Goal: Information Seeking & Learning: Find specific fact

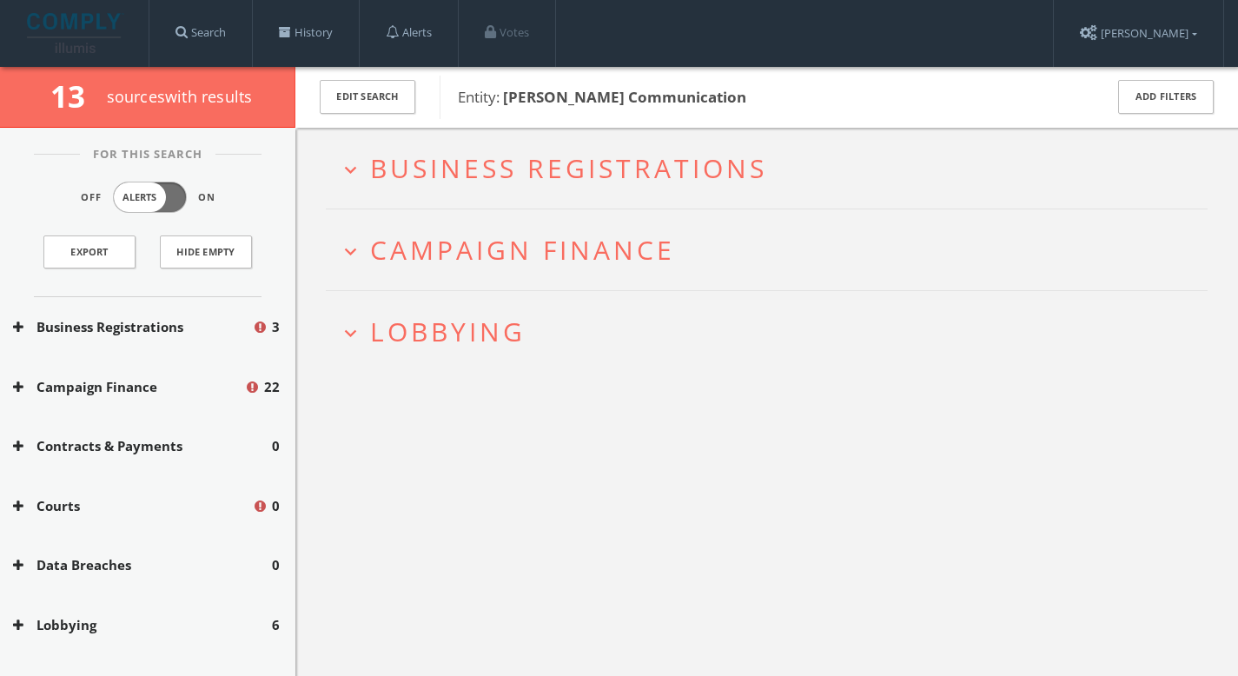
click at [308, 115] on div "Edit Search" at bounding box center [367, 97] width 144 height 61
click at [354, 105] on button "Edit Search" at bounding box center [368, 97] width 96 height 34
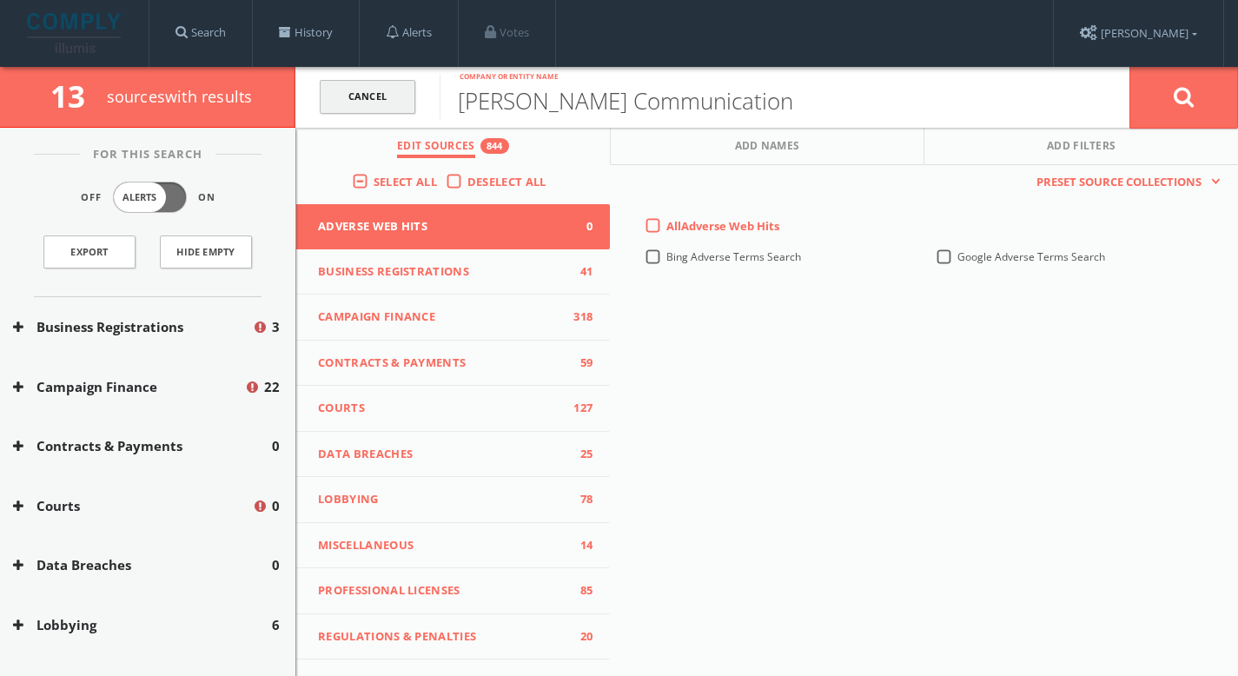
click at [374, 98] on link "Cancel" at bounding box center [368, 97] width 96 height 34
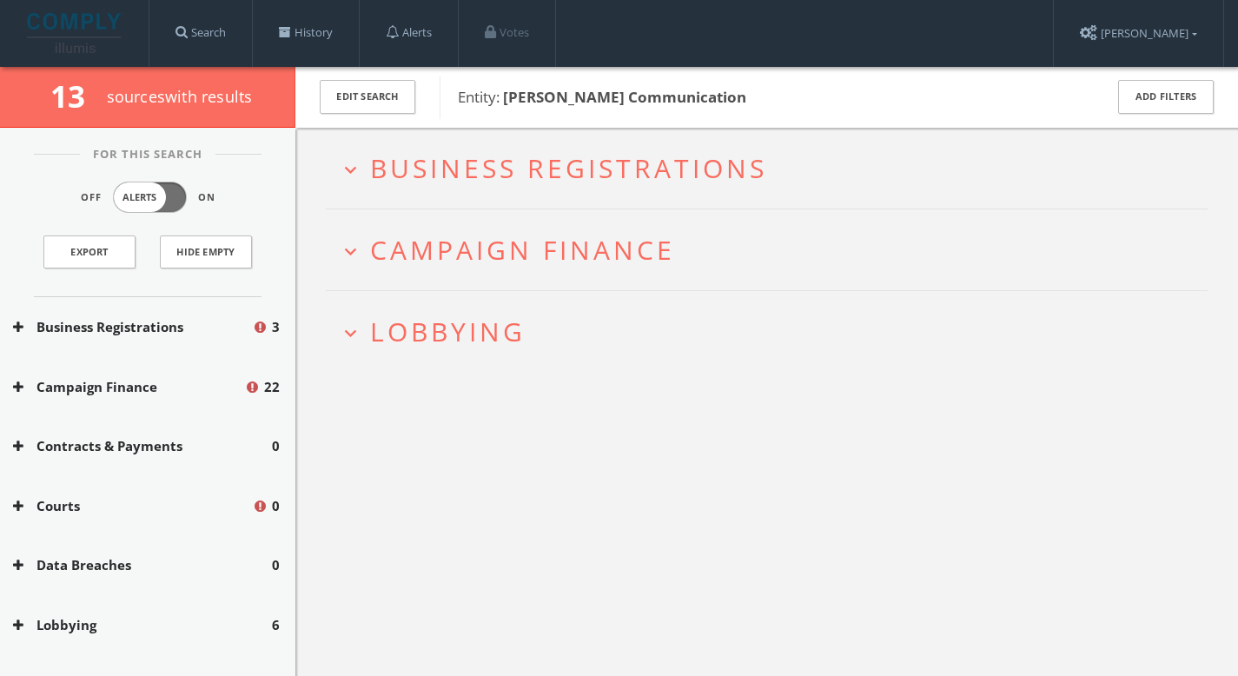
click at [416, 328] on span "Lobbying" at bounding box center [448, 332] width 156 height 36
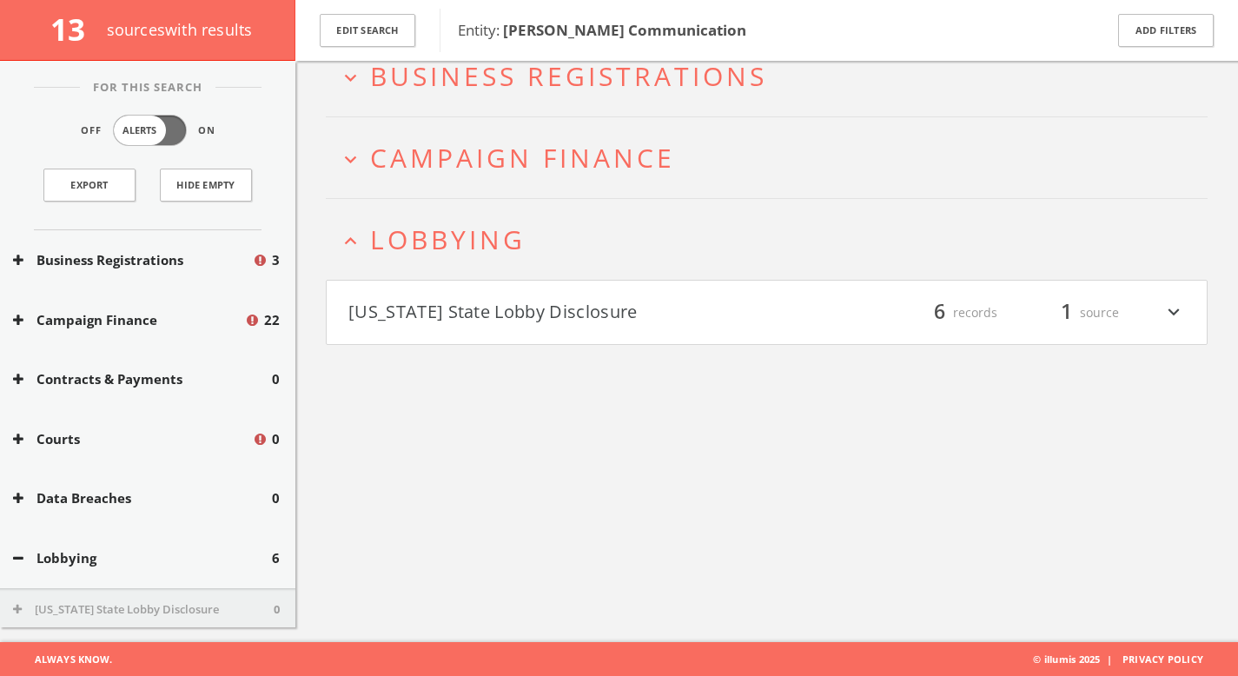
click at [474, 322] on button "[US_STATE] State Lobby Disclosure" at bounding box center [557, 313] width 419 height 30
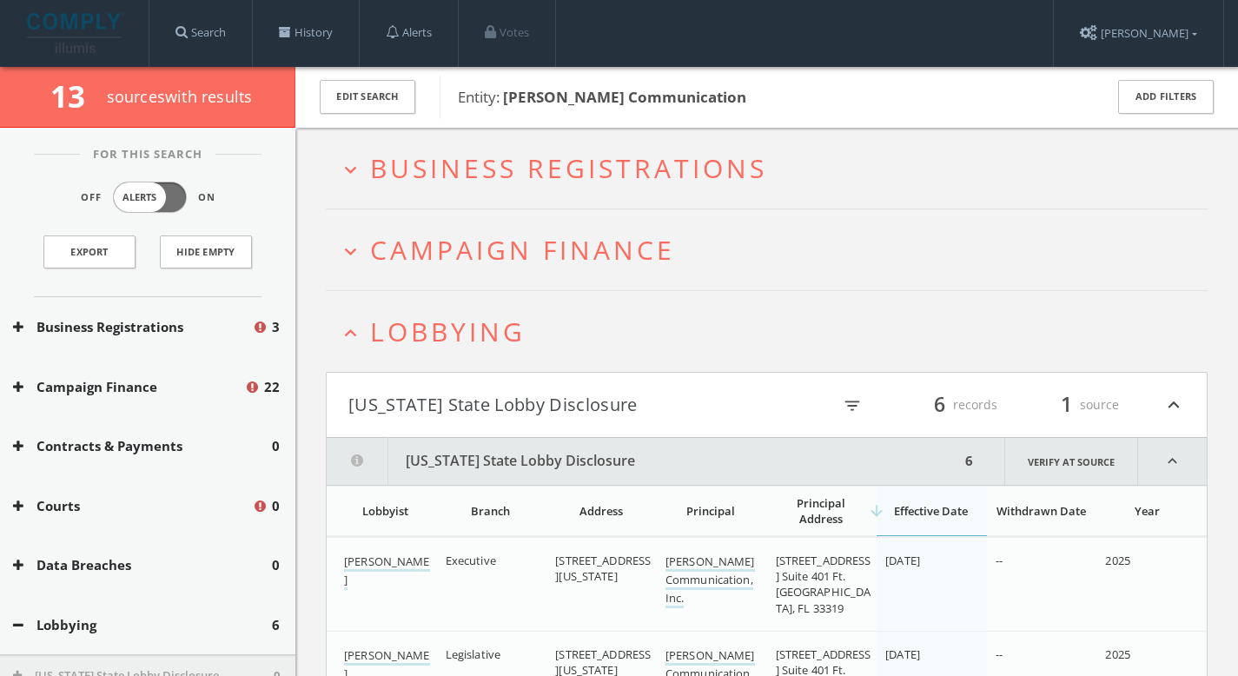
click at [484, 262] on span "Campaign Finance" at bounding box center [522, 250] width 305 height 36
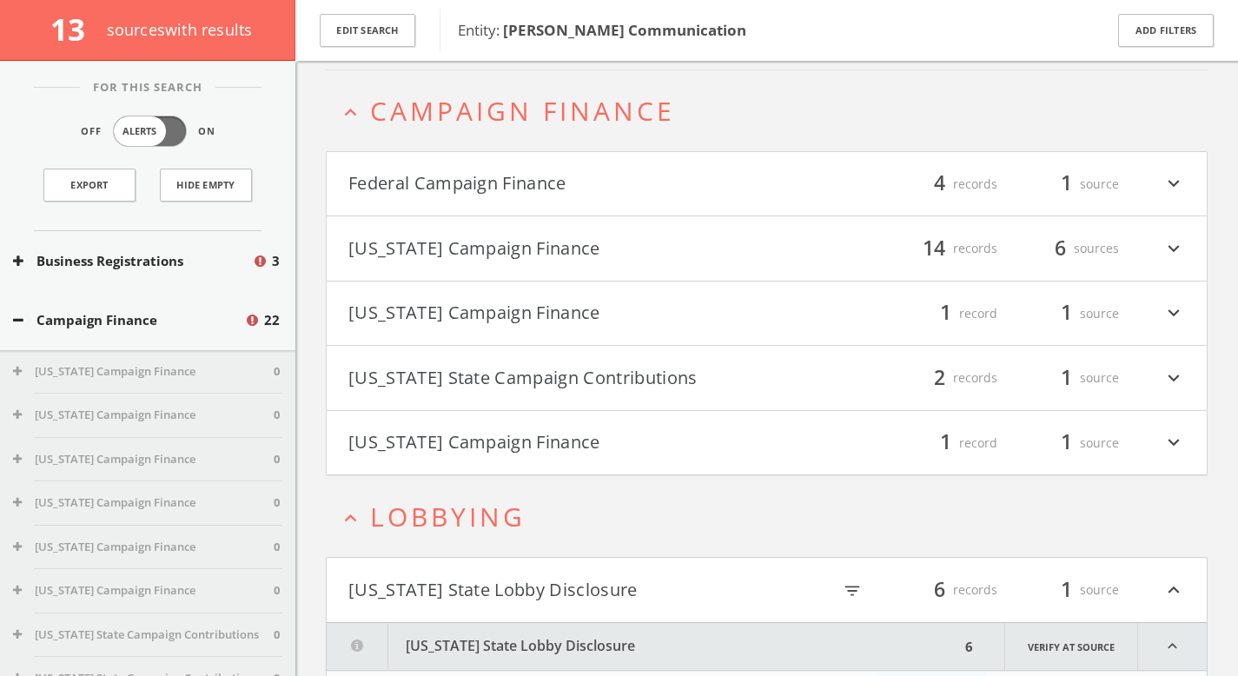
scroll to position [149, 0]
click at [491, 192] on button "Federal Campaign Finance" at bounding box center [557, 184] width 419 height 30
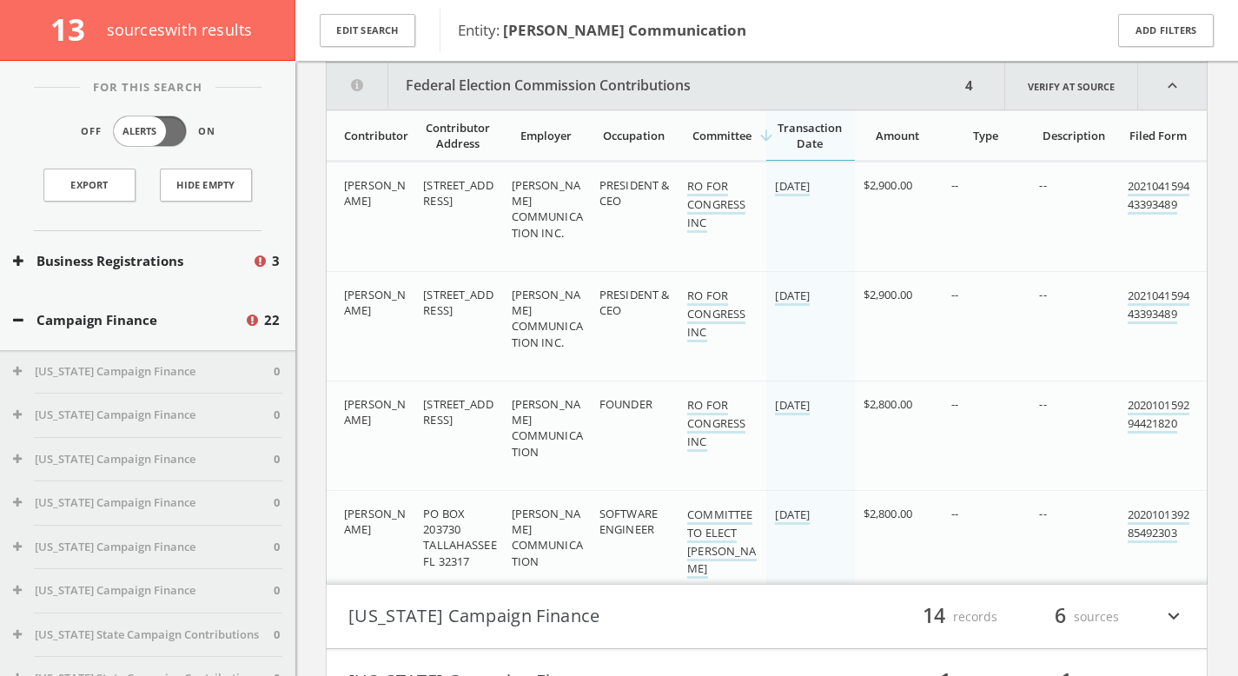
scroll to position [303, 0]
click at [490, 192] on div "[STREET_ADDRESS]" at bounding box center [460, 191] width 74 height 31
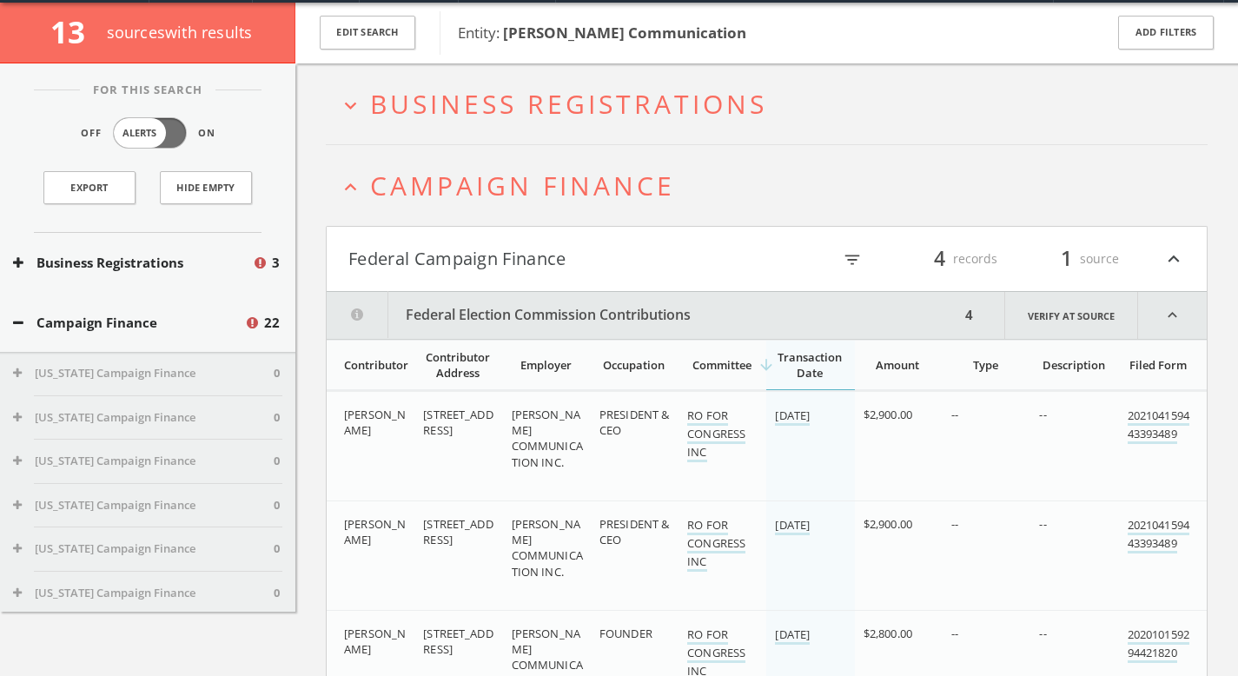
scroll to position [0, 0]
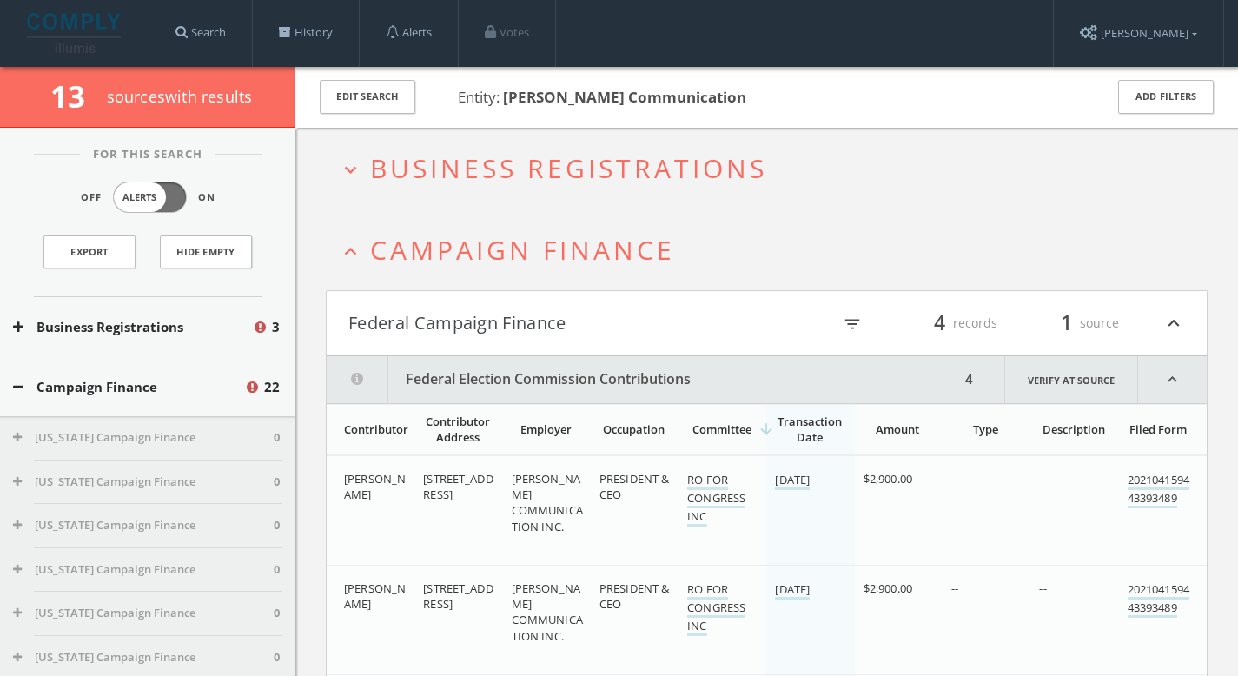
click at [501, 158] on span "Business Registrations" at bounding box center [568, 168] width 397 height 36
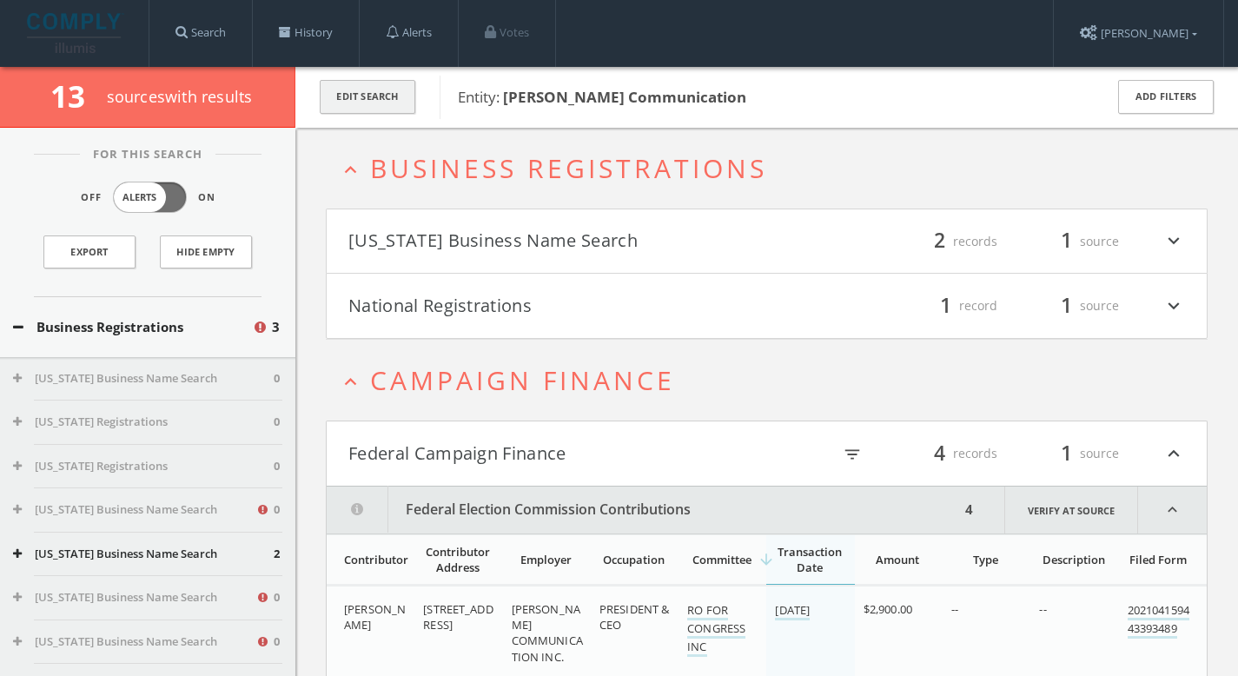
click at [384, 94] on button "Edit Search" at bounding box center [368, 97] width 96 height 34
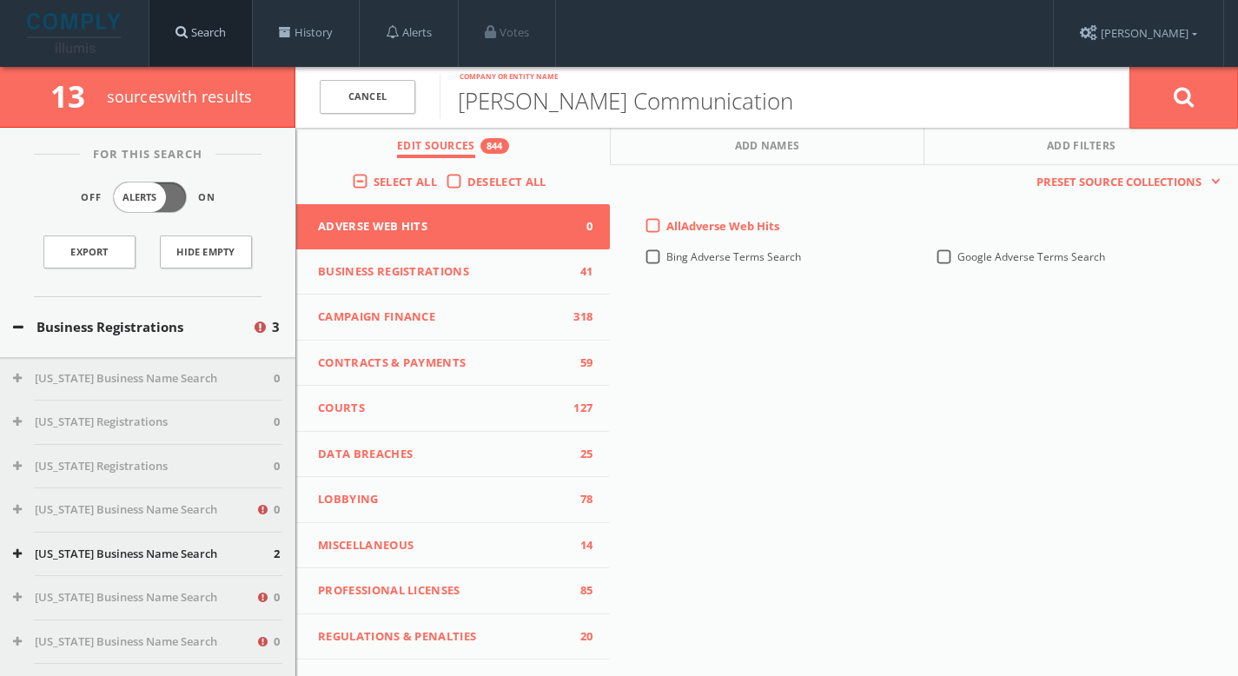
click at [200, 41] on link "Search" at bounding box center [200, 33] width 103 height 66
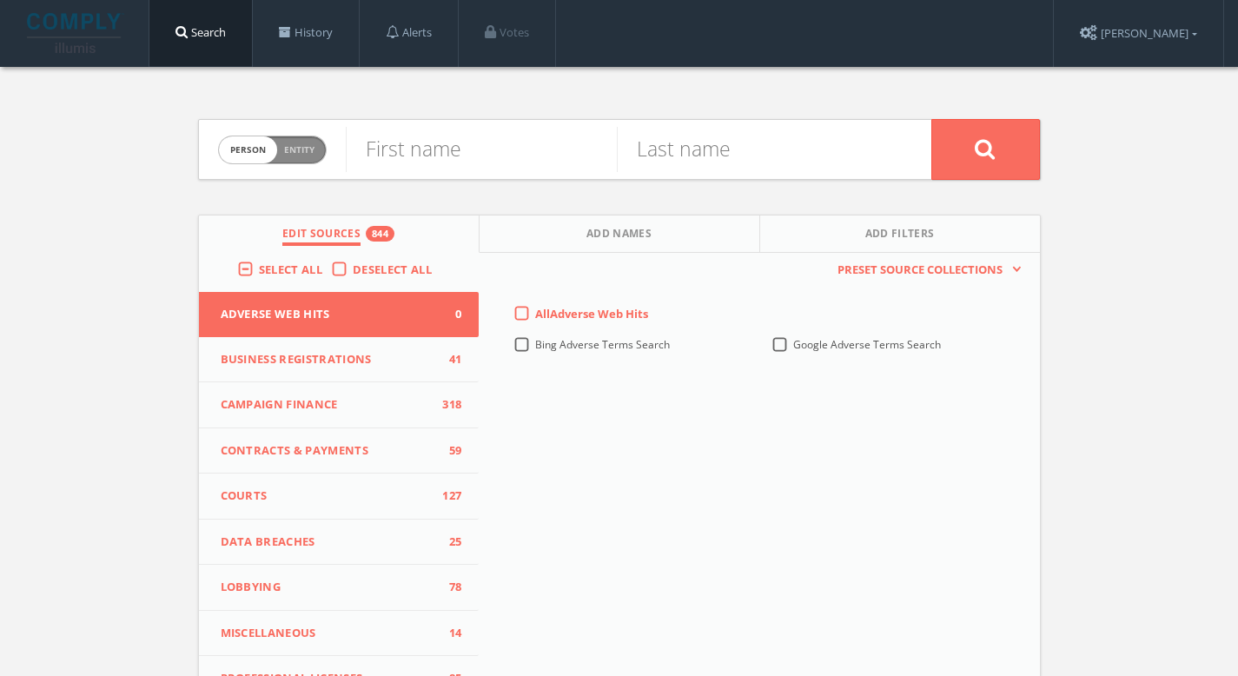
click at [299, 149] on span "Entity" at bounding box center [299, 149] width 30 height 13
checkbox input "true"
click at [527, 160] on input "text" at bounding box center [639, 149] width 586 height 45
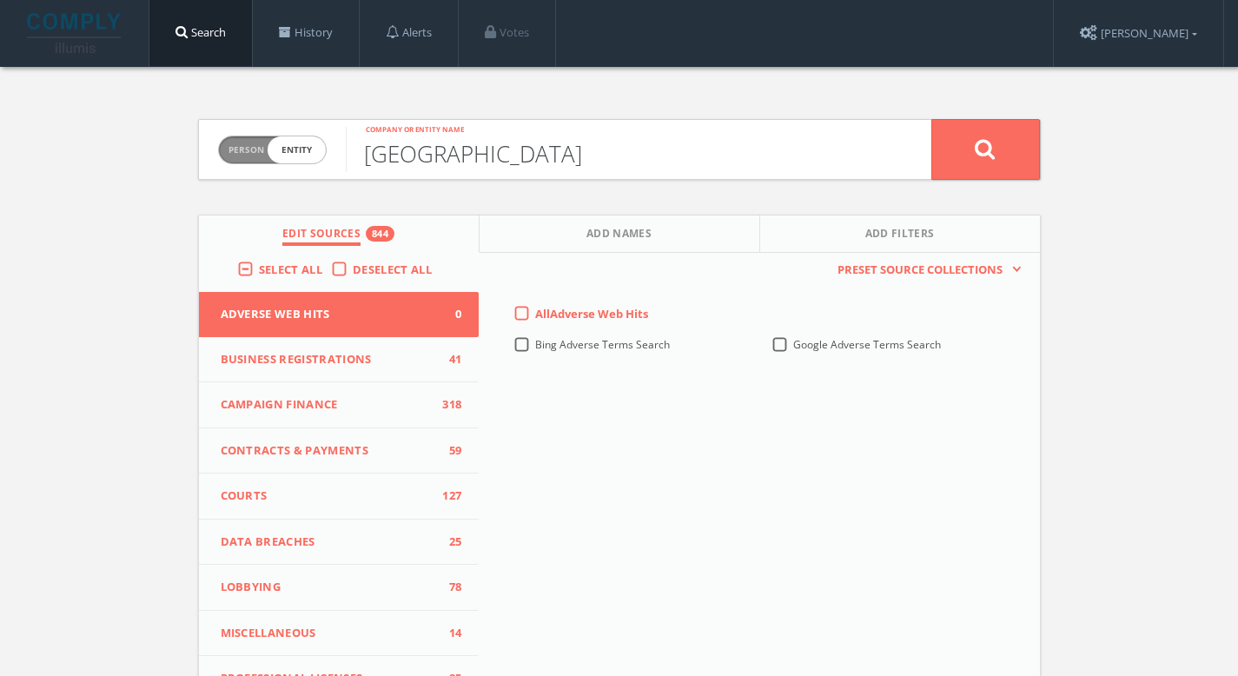
type input "[GEOGRAPHIC_DATA]"
click at [986, 149] on icon at bounding box center [985, 149] width 21 height 22
